Goal: Transaction & Acquisition: Purchase product/service

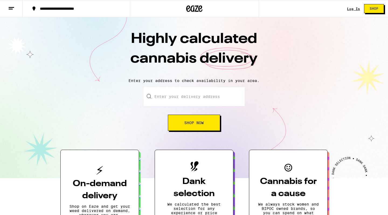
click at [207, 93] on input "Enter your delivery address" at bounding box center [194, 96] width 101 height 19
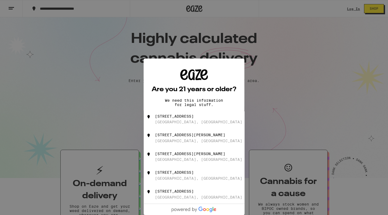
click at [185, 123] on div "[GEOGRAPHIC_DATA], [GEOGRAPHIC_DATA]" at bounding box center [198, 122] width 87 height 4
type input "[STREET_ADDRESS]"
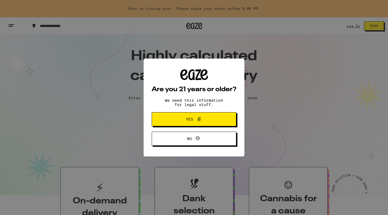
click at [201, 121] on icon at bounding box center [199, 119] width 6 height 6
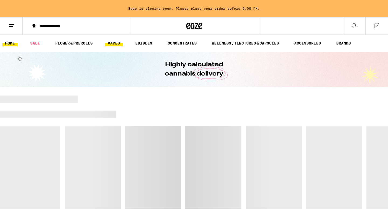
click at [115, 44] on link "VAPES" at bounding box center [114, 43] width 18 height 6
click at [353, 26] on icon at bounding box center [354, 25] width 6 height 6
